Goal: Task Accomplishment & Management: Manage account settings

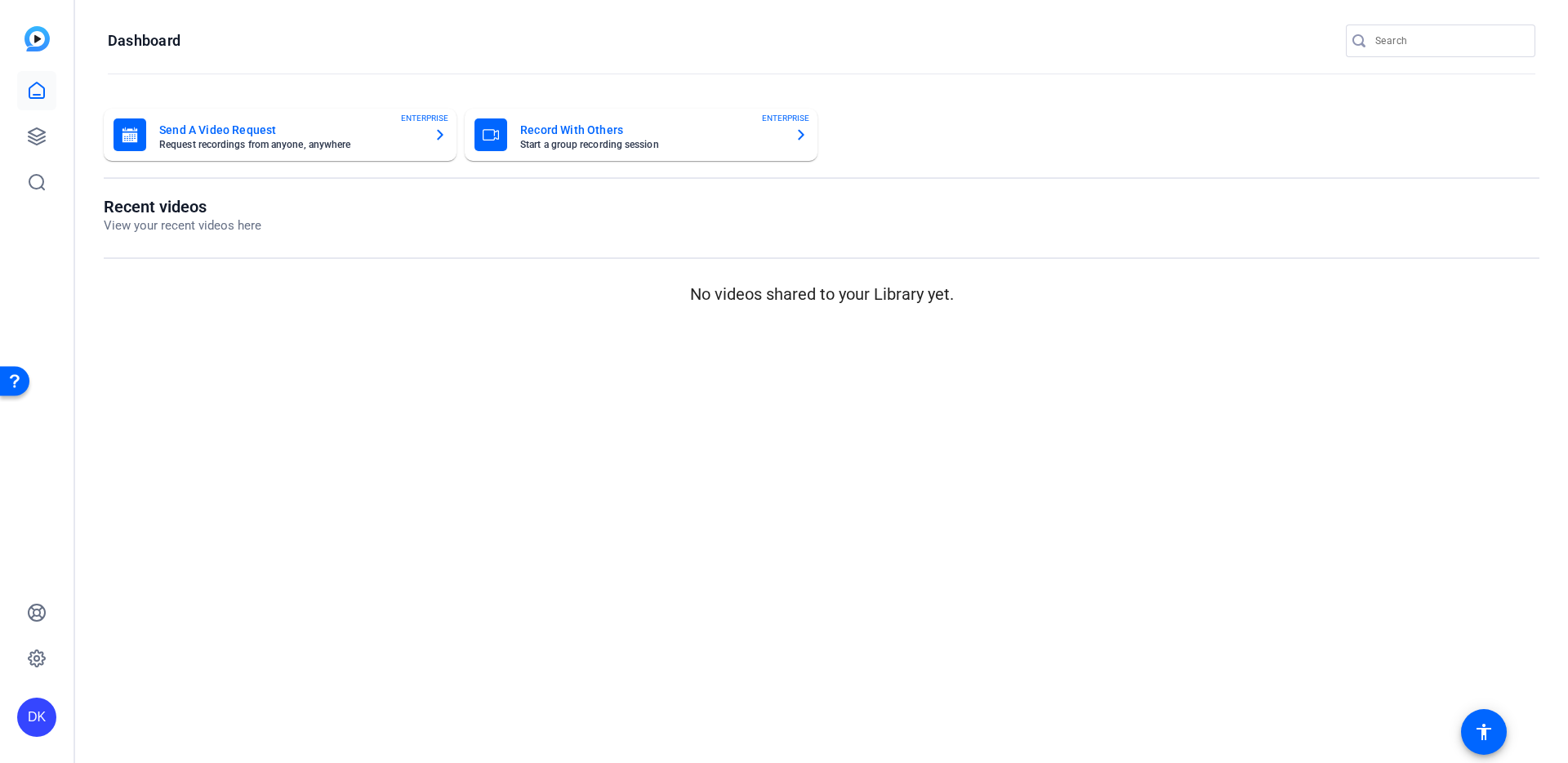
click at [626, 135] on mat-card-title "Record With Others" at bounding box center [650, 129] width 262 height 19
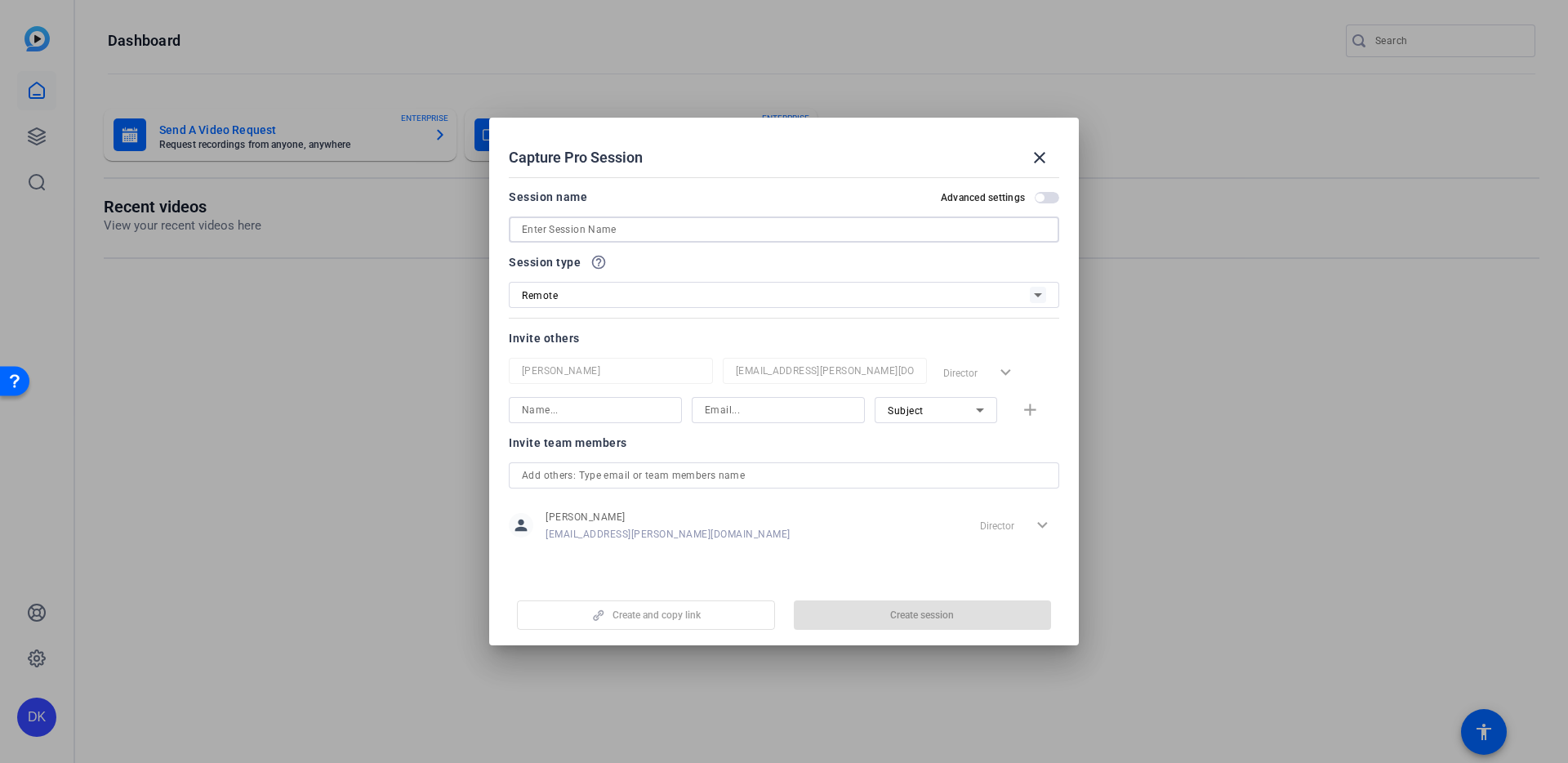
click at [702, 226] on input at bounding box center [784, 229] width 525 height 19
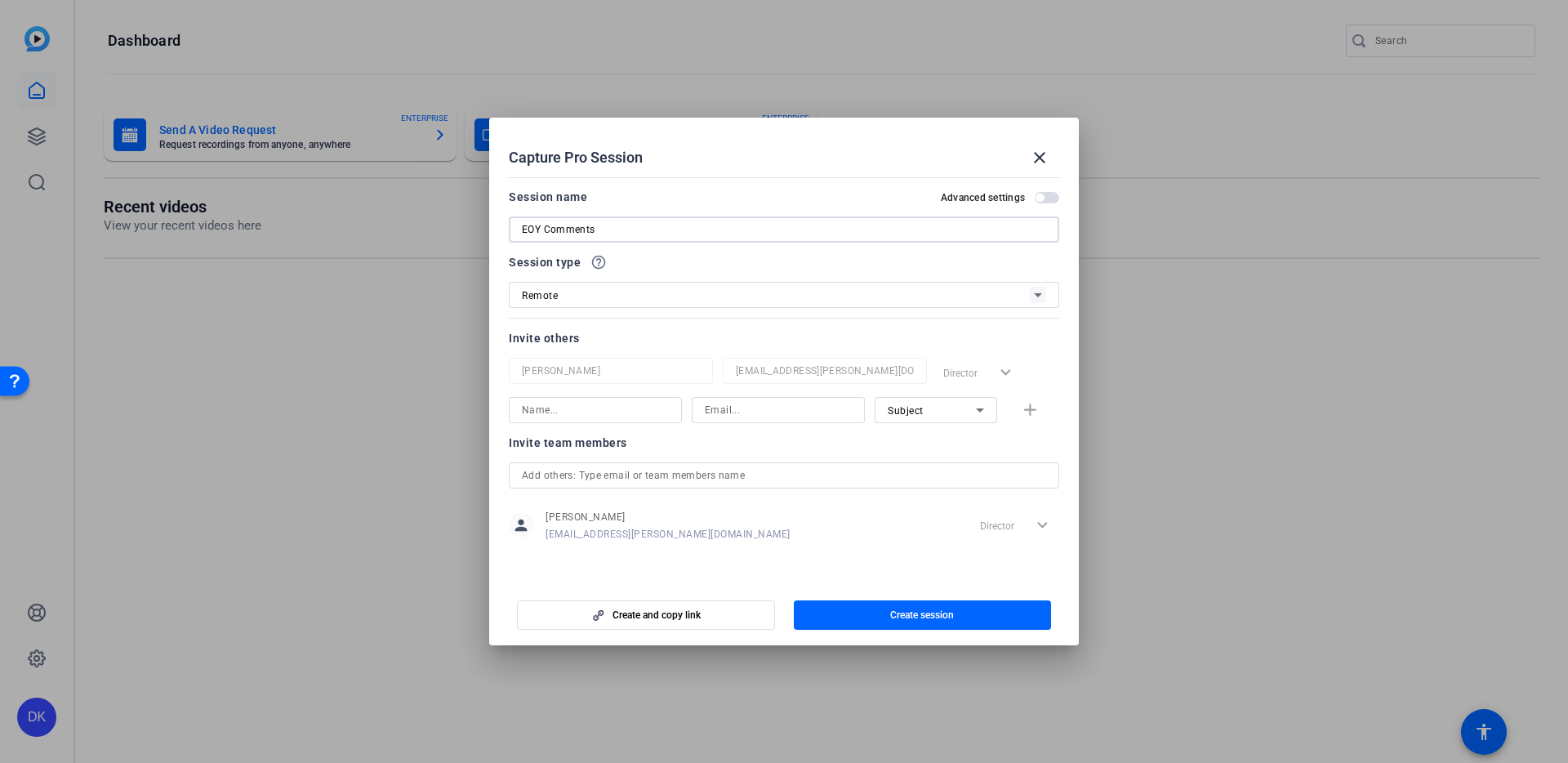
type input "EOY Comments"
click at [1039, 298] on icon at bounding box center [1038, 295] width 19 height 19
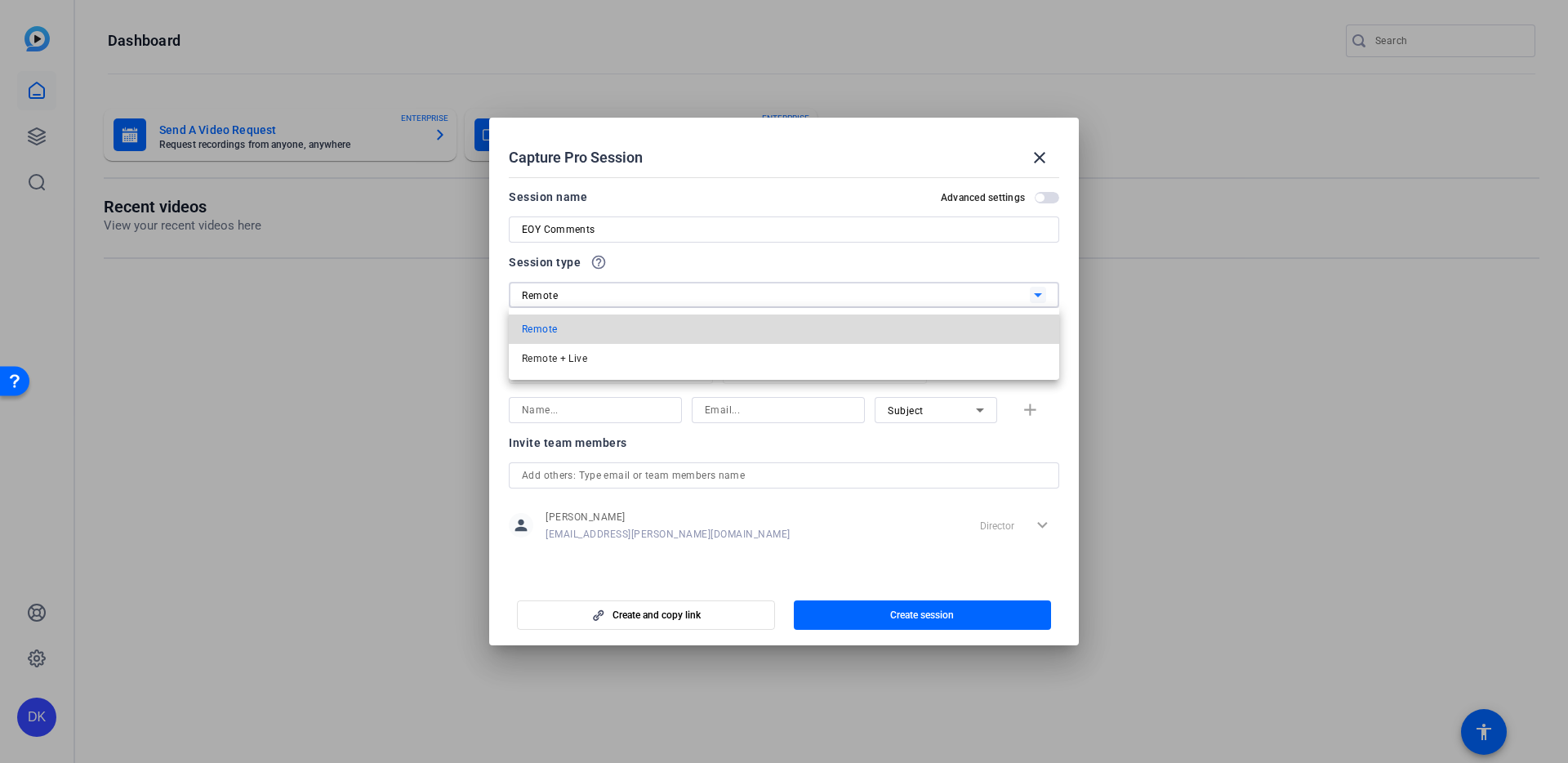
drag, startPoint x: 927, startPoint y: 324, endPoint x: 917, endPoint y: 320, distance: 10.8
click at [927, 324] on mat-option "Remote" at bounding box center [784, 328] width 551 height 29
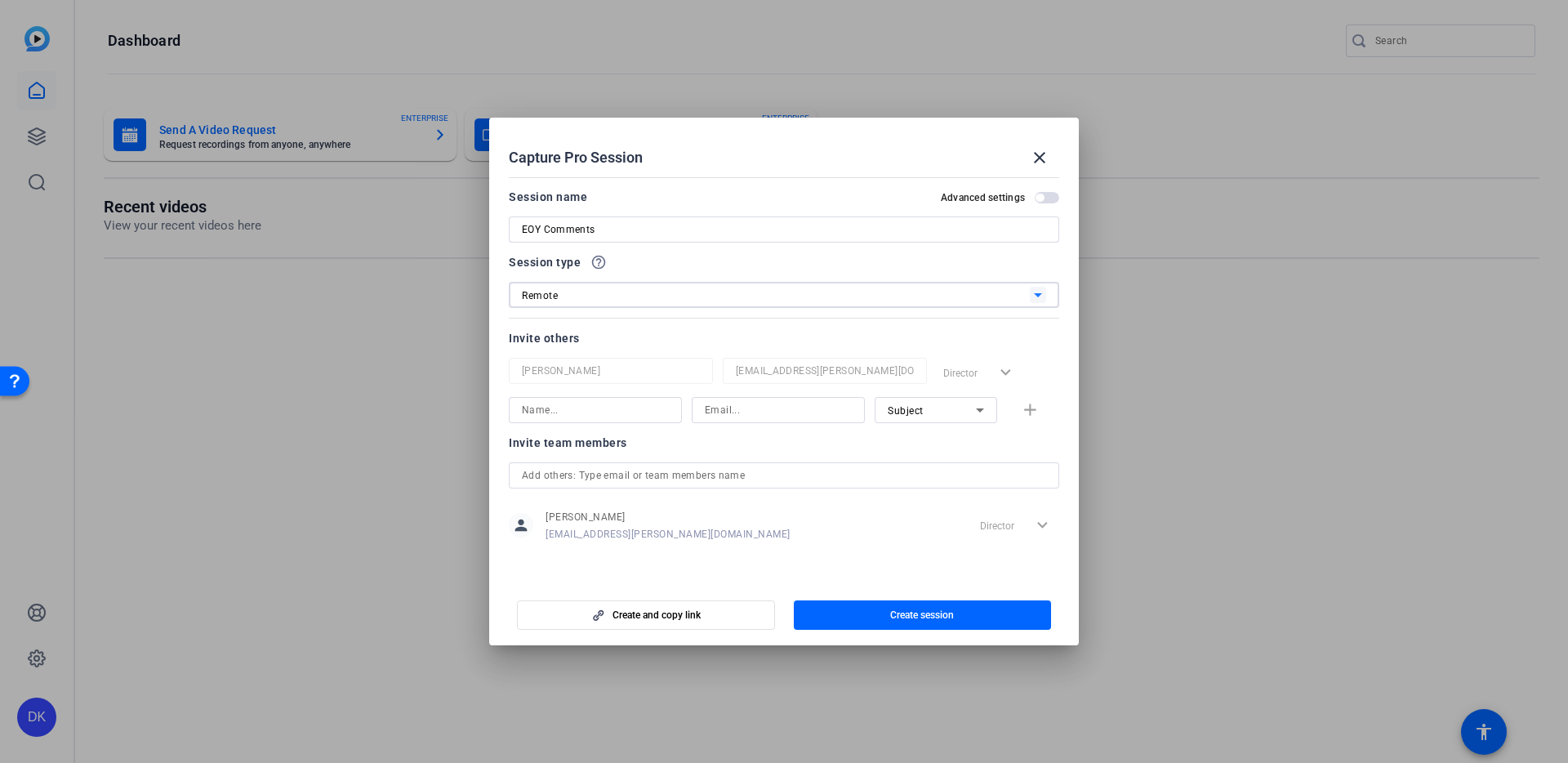
click at [1042, 197] on span "button" at bounding box center [1040, 197] width 8 height 8
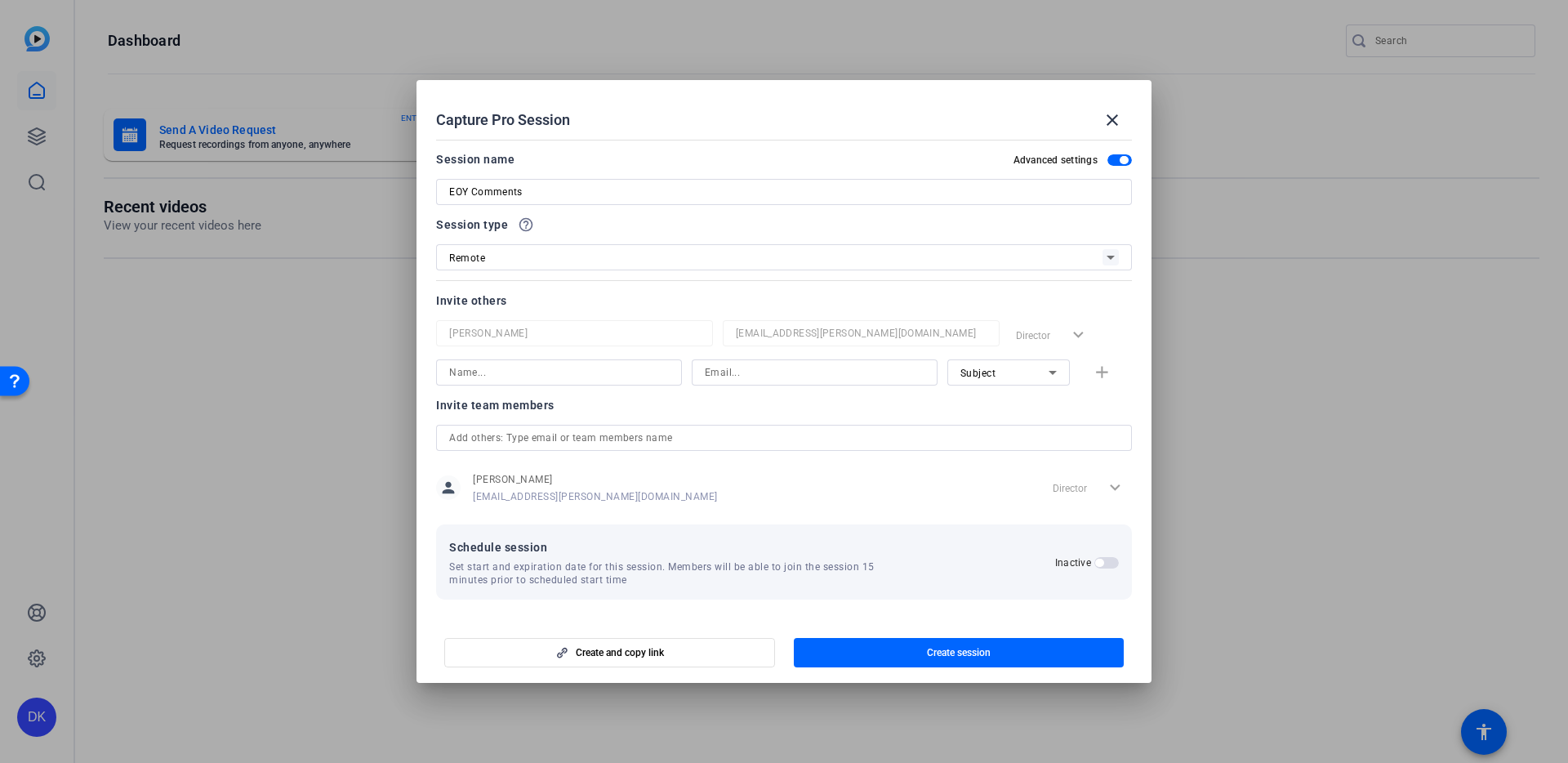
click at [1102, 566] on span "button" at bounding box center [1106, 563] width 24 height 12
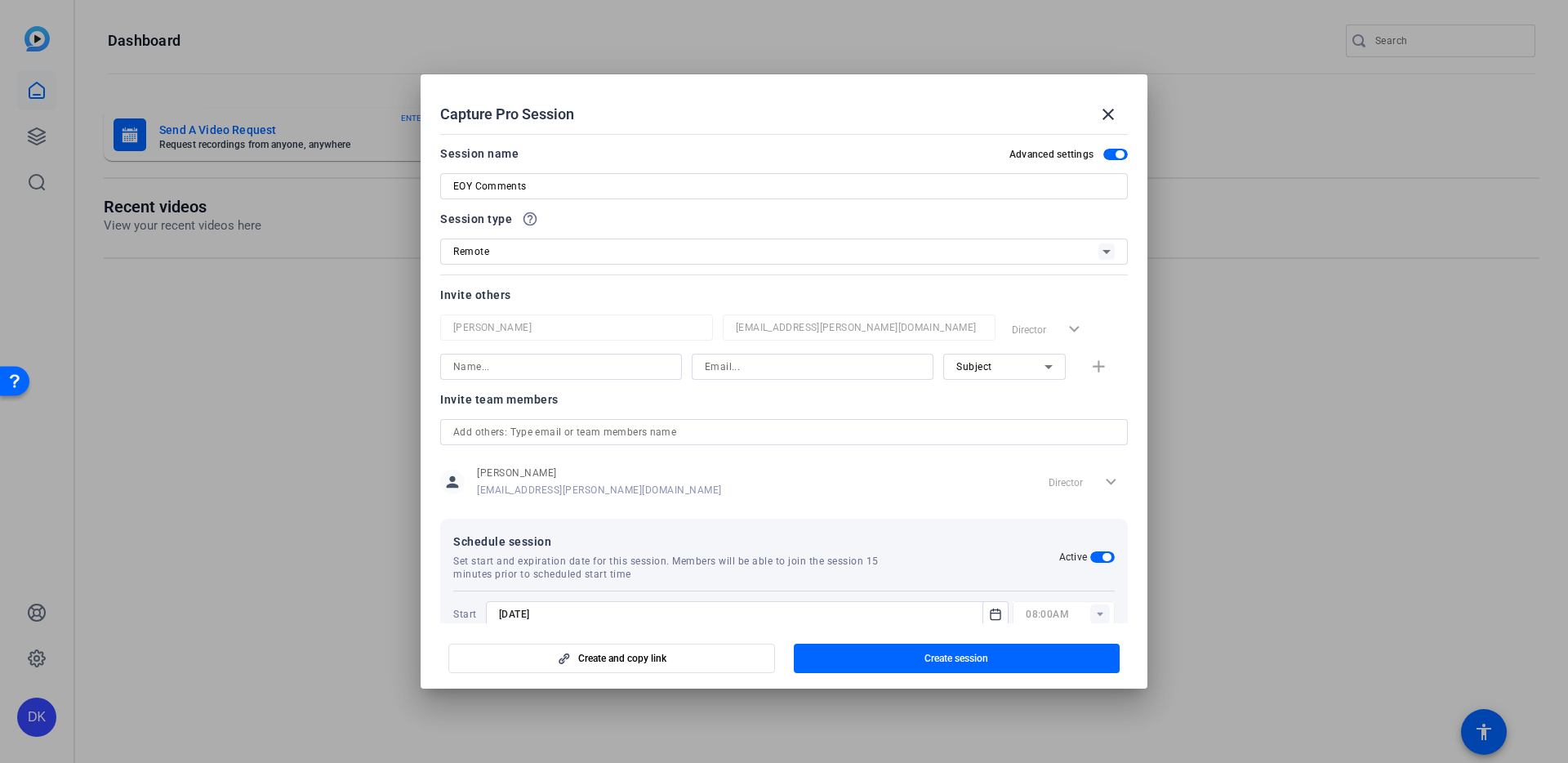
scroll to position [71, 0]
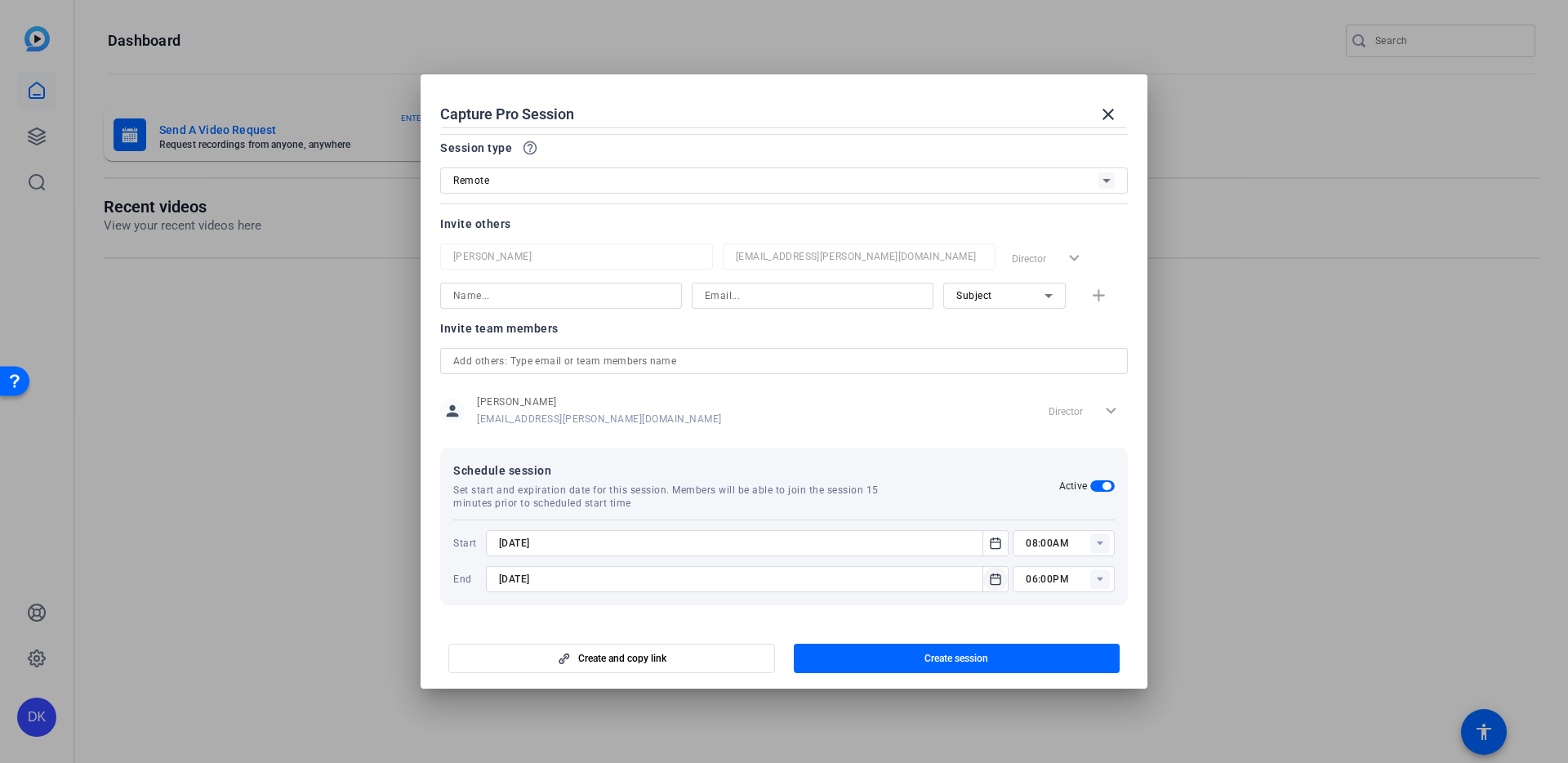
click at [992, 583] on icon "Open calendar" at bounding box center [996, 579] width 14 height 19
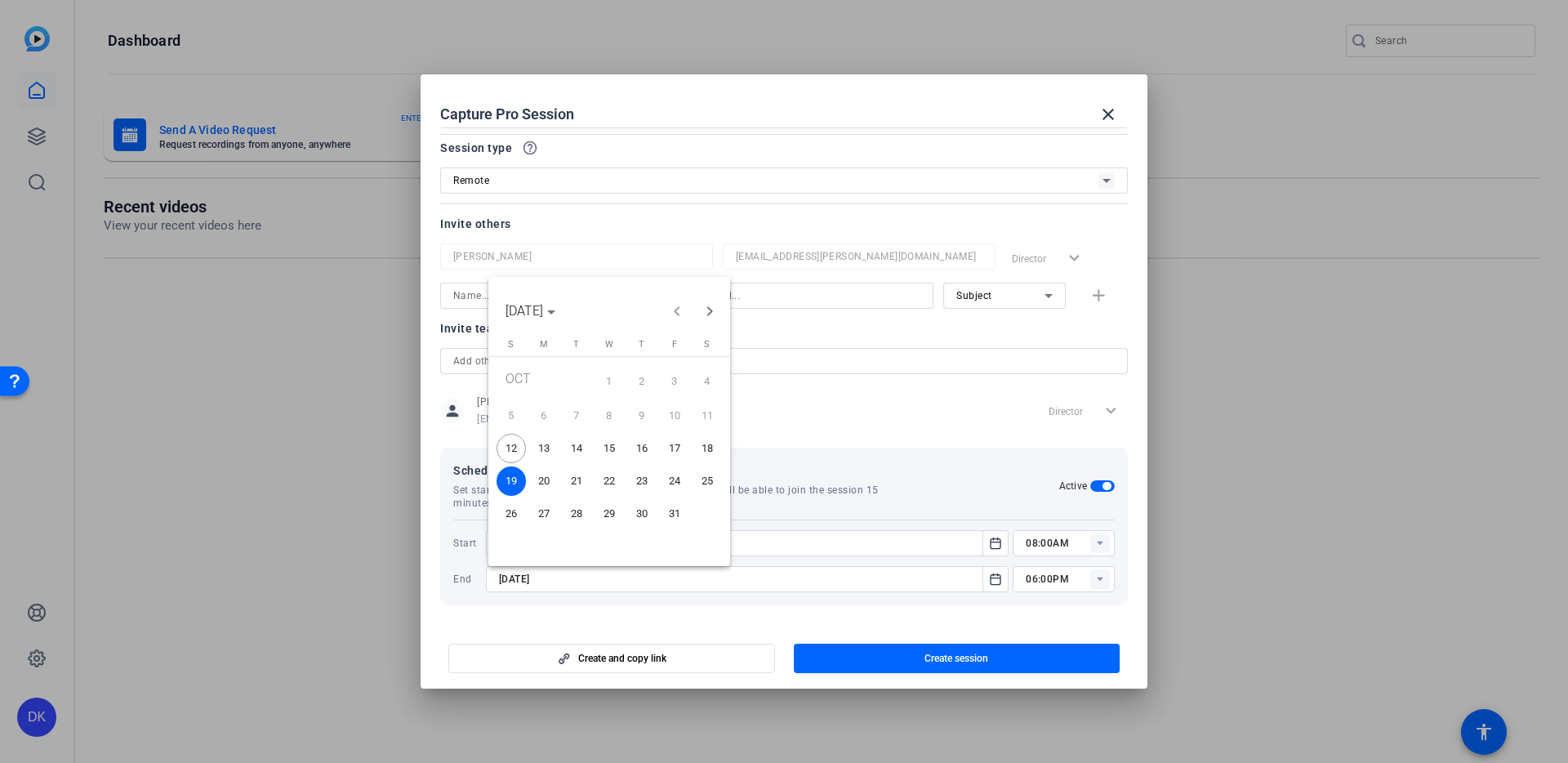
click at [670, 515] on span "31" at bounding box center [674, 514] width 29 height 29
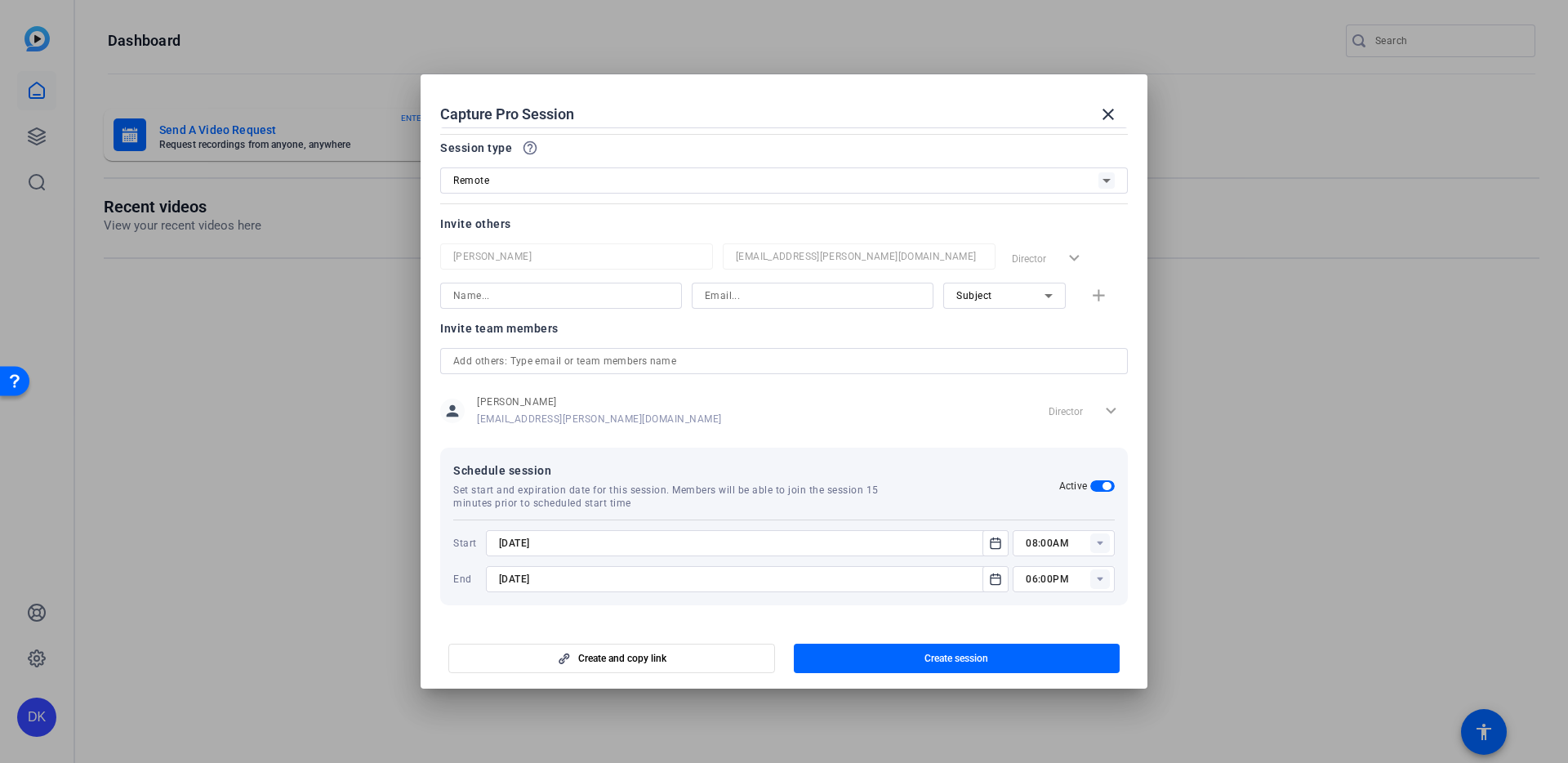
type input "[DATE]"
click at [934, 655] on span "Create session" at bounding box center [956, 659] width 64 height 14
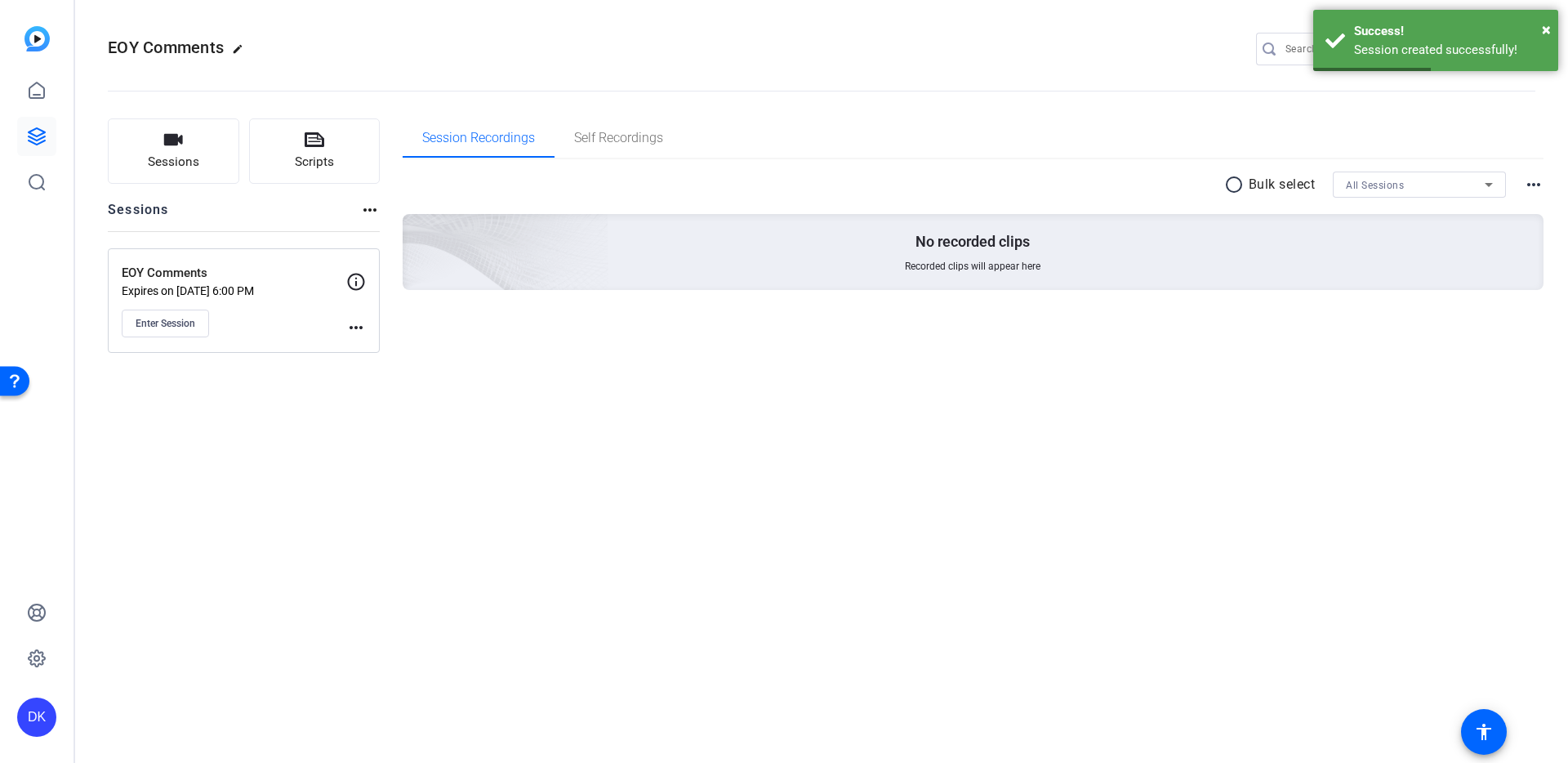
click at [251, 290] on p "Expires on [DATE] 6:00 PM" at bounding box center [234, 291] width 224 height 14
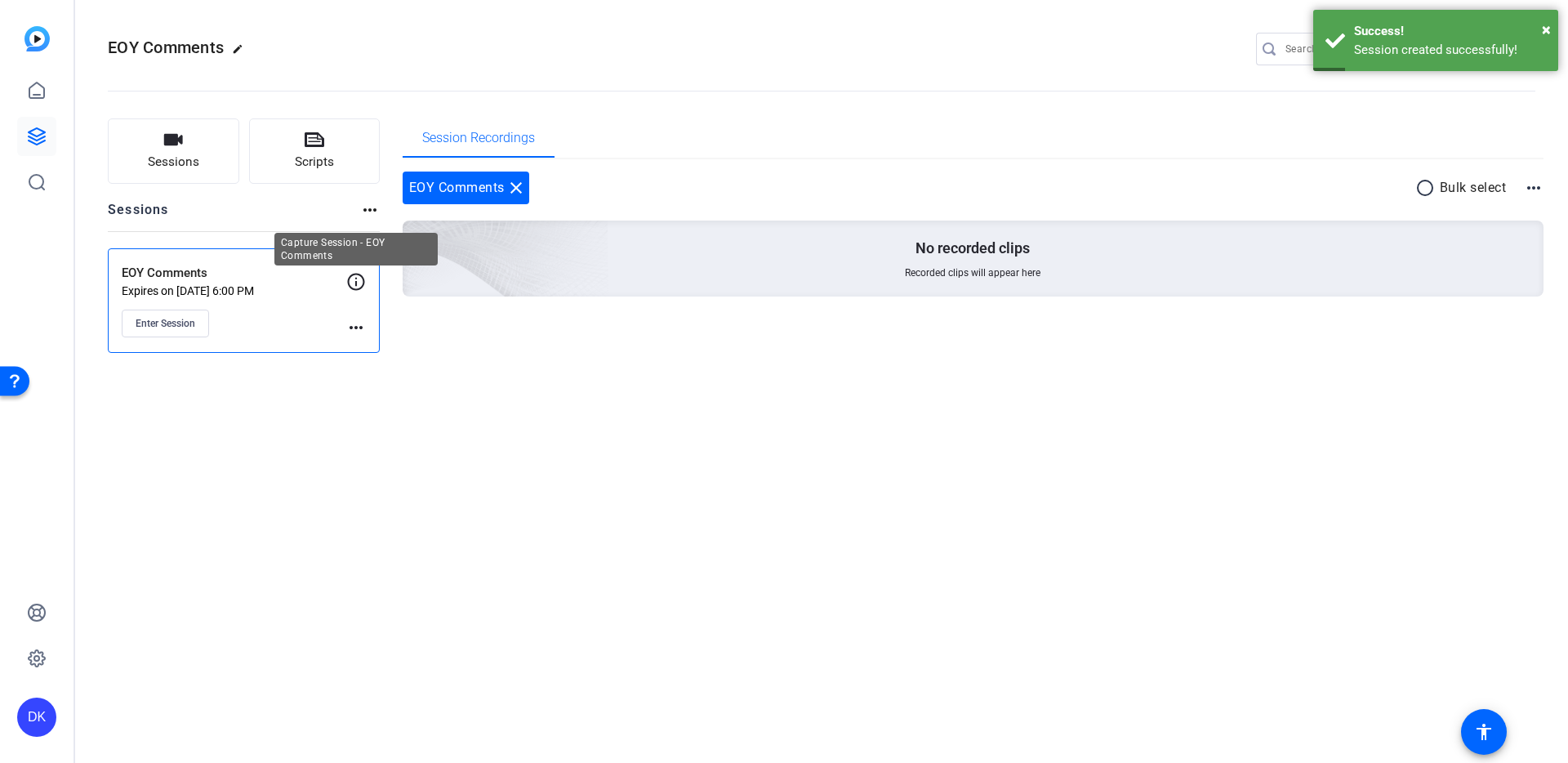
click at [354, 281] on icon at bounding box center [356, 281] width 19 height 19
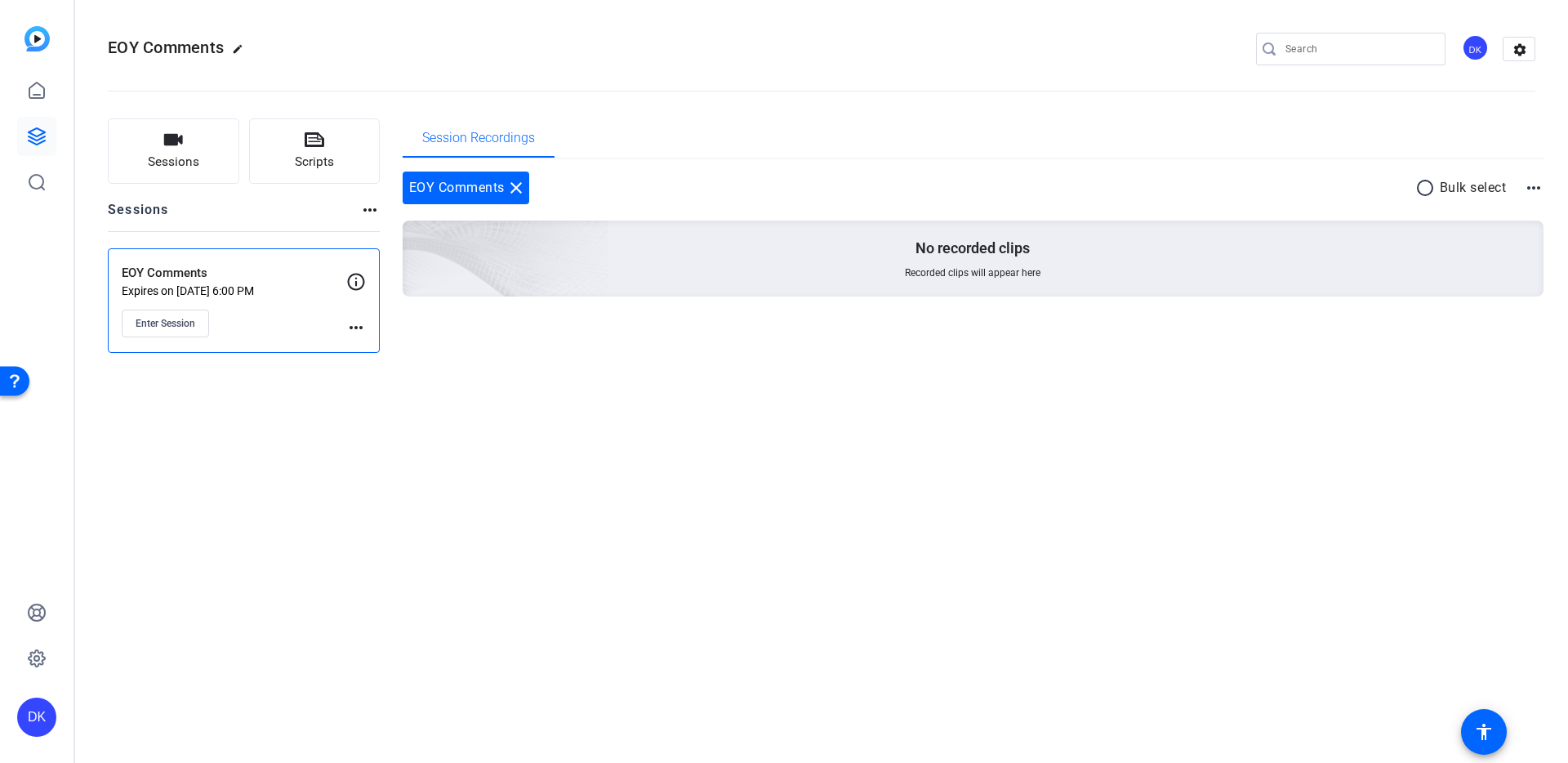
click at [356, 325] on mat-icon "more_horiz" at bounding box center [356, 327] width 19 height 19
click at [393, 349] on span "Edit Session" at bounding box center [396, 351] width 74 height 19
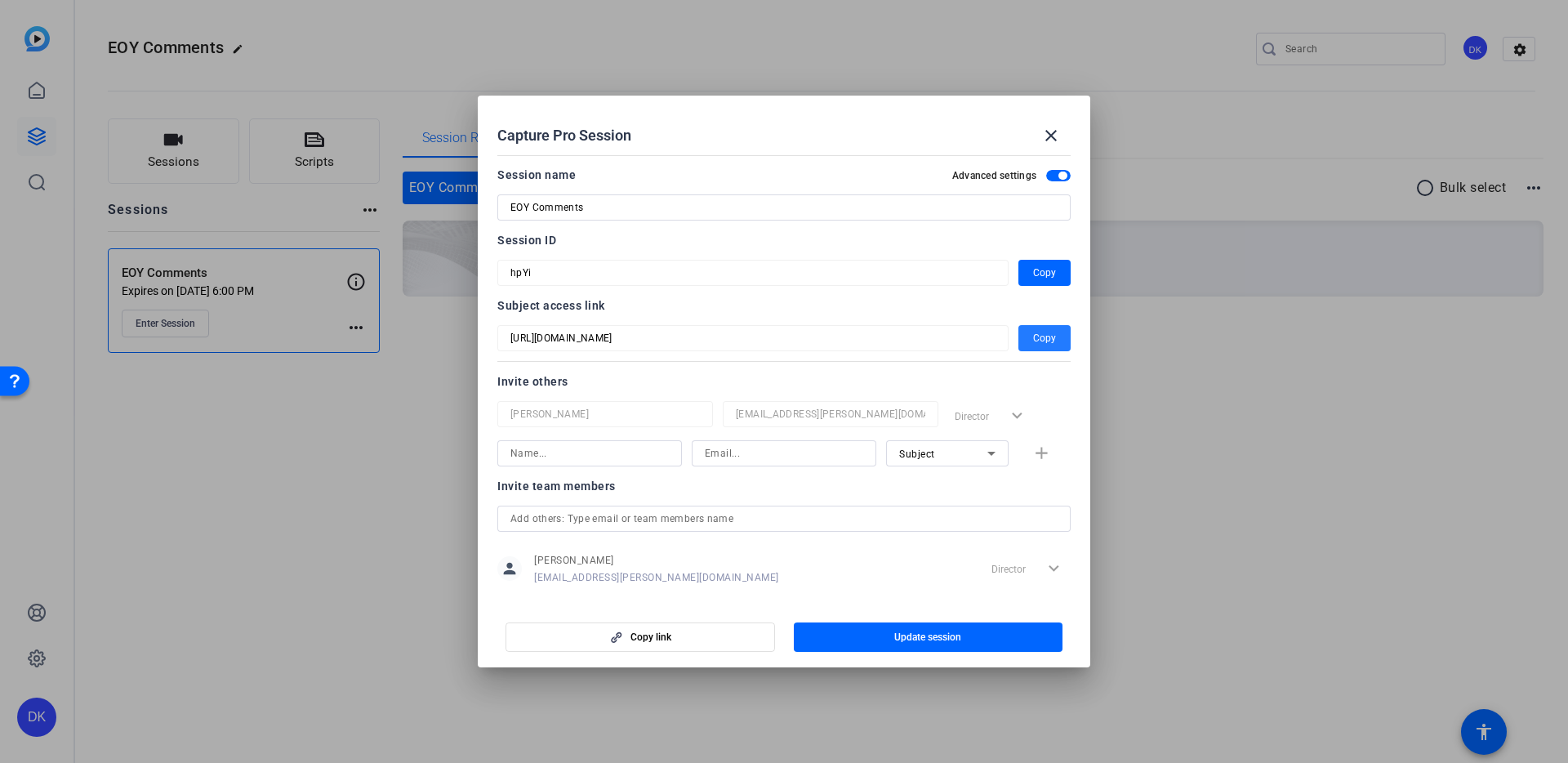
click at [1059, 335] on span "button" at bounding box center [1044, 338] width 52 height 40
click at [1034, 271] on span "Copy" at bounding box center [1044, 272] width 23 height 19
click at [1054, 336] on span "Copy" at bounding box center [1044, 338] width 23 height 19
click at [1048, 136] on mat-icon "close" at bounding box center [1051, 135] width 19 height 19
